Goal: Navigation & Orientation: Find specific page/section

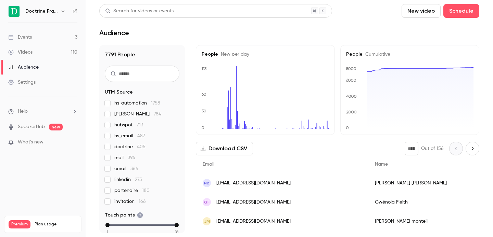
click at [63, 13] on icon "button" at bounding box center [62, 11] width 5 height 5
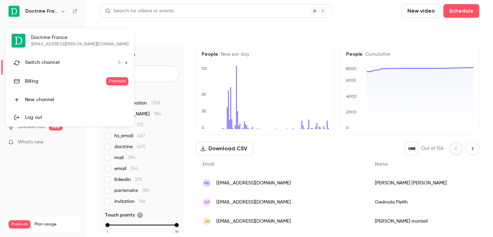
click at [49, 60] on span "Switch channel" at bounding box center [42, 62] width 35 height 7
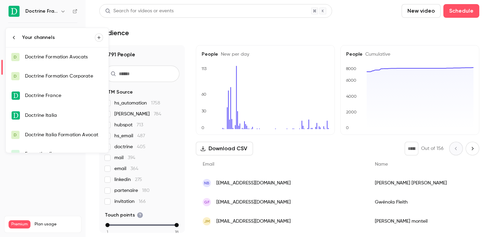
click at [53, 61] on link "D Doctrine Formation Avocats" at bounding box center [57, 57] width 103 height 19
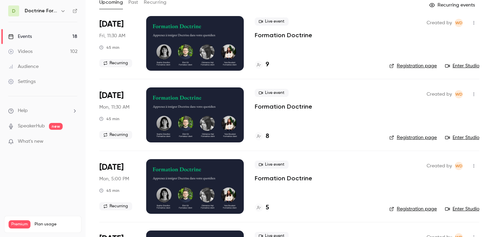
scroll to position [43, 0]
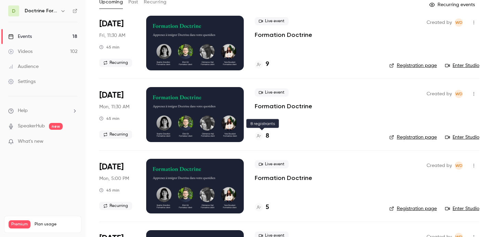
click at [264, 139] on div "8" at bounding box center [262, 136] width 14 height 9
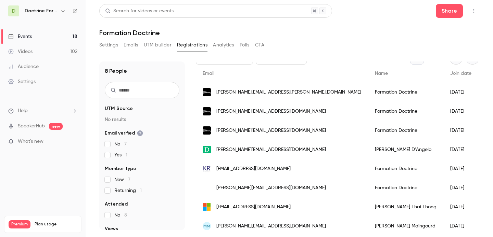
scroll to position [50, 0]
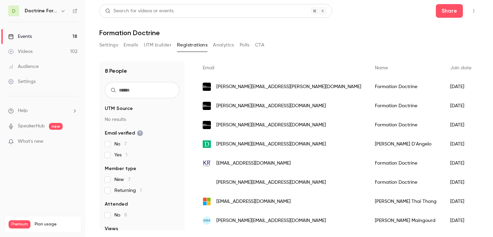
click at [64, 13] on icon "button" at bounding box center [62, 10] width 5 height 5
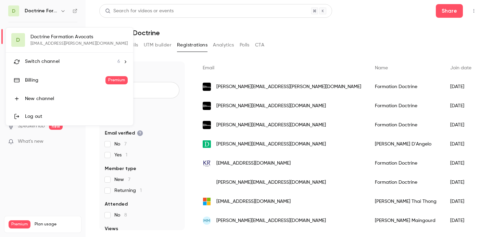
click at [58, 57] on li "Switch channel 6" at bounding box center [69, 62] width 127 height 18
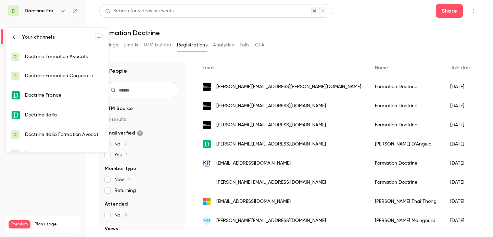
click at [61, 60] on div "Doctrine Formation Avocats" at bounding box center [64, 56] width 78 height 7
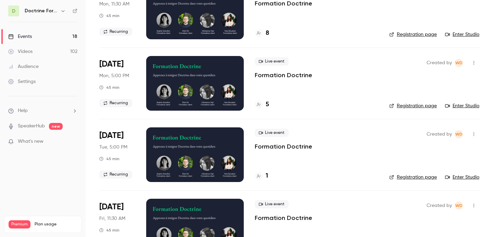
scroll to position [149, 0]
